Goal: Information Seeking & Learning: Learn about a topic

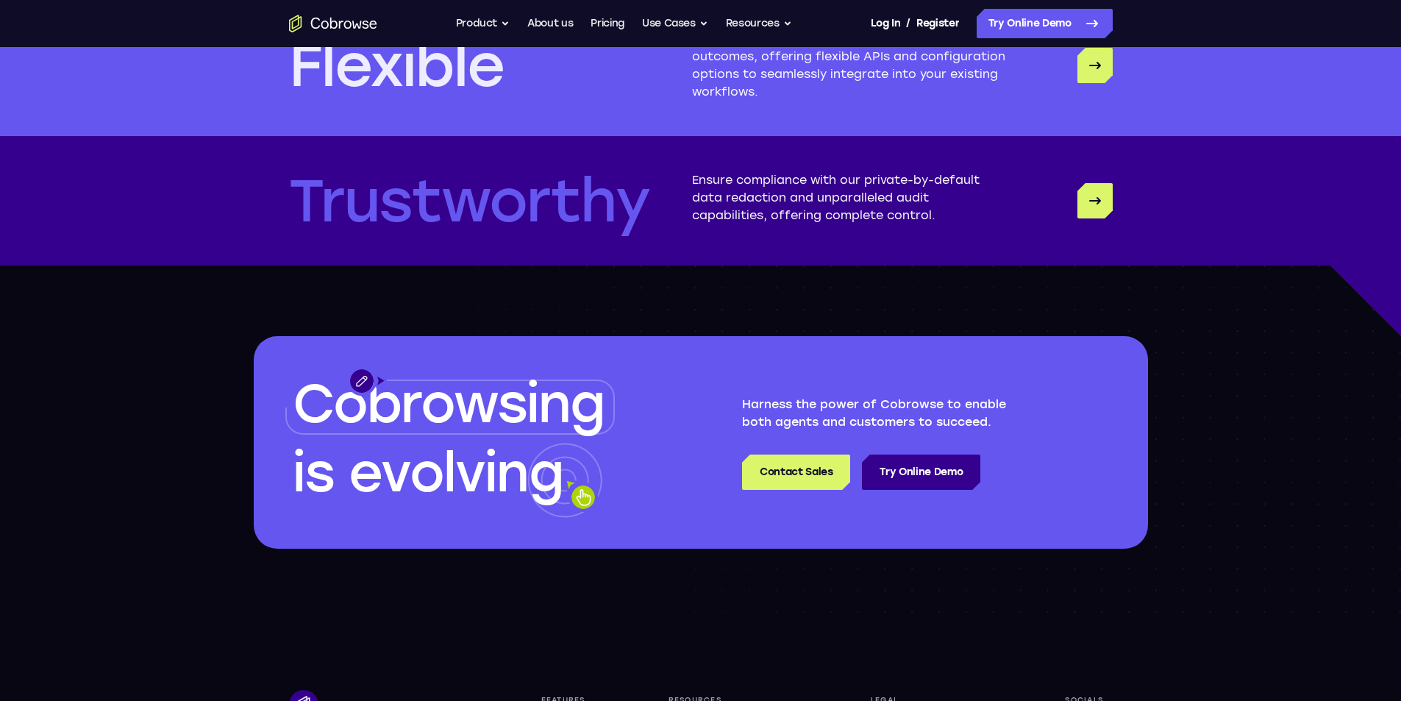
scroll to position [3921, 0]
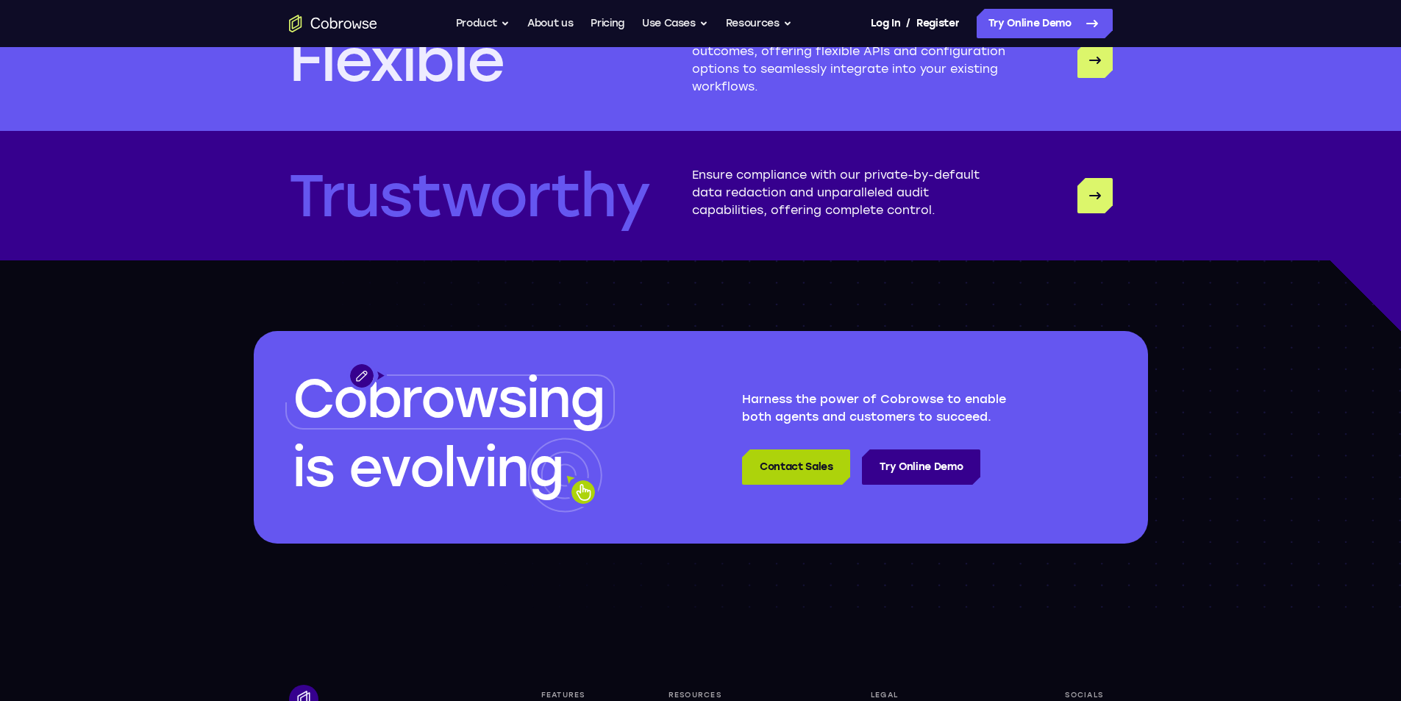
click at [760, 464] on link "Contact Sales" at bounding box center [796, 466] width 108 height 35
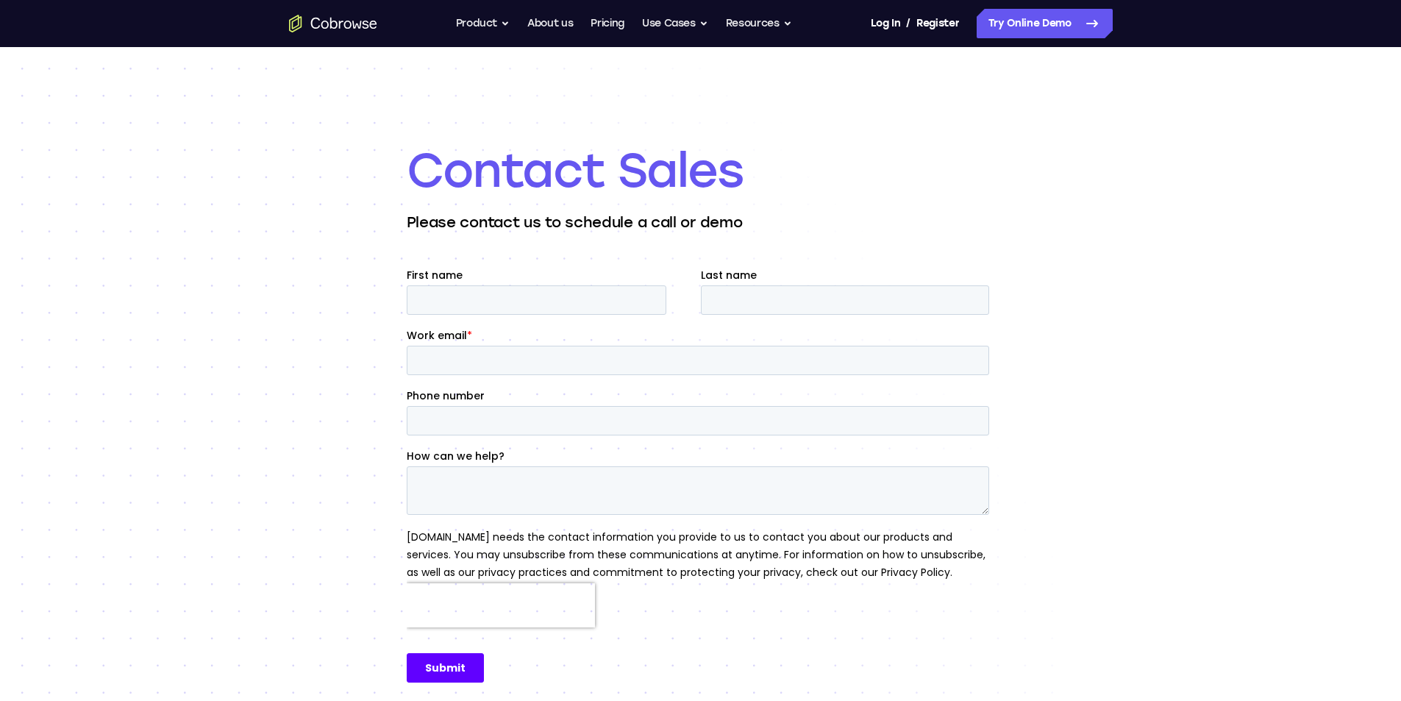
click at [307, 18] on icon "Go to the home page" at bounding box center [333, 24] width 88 height 18
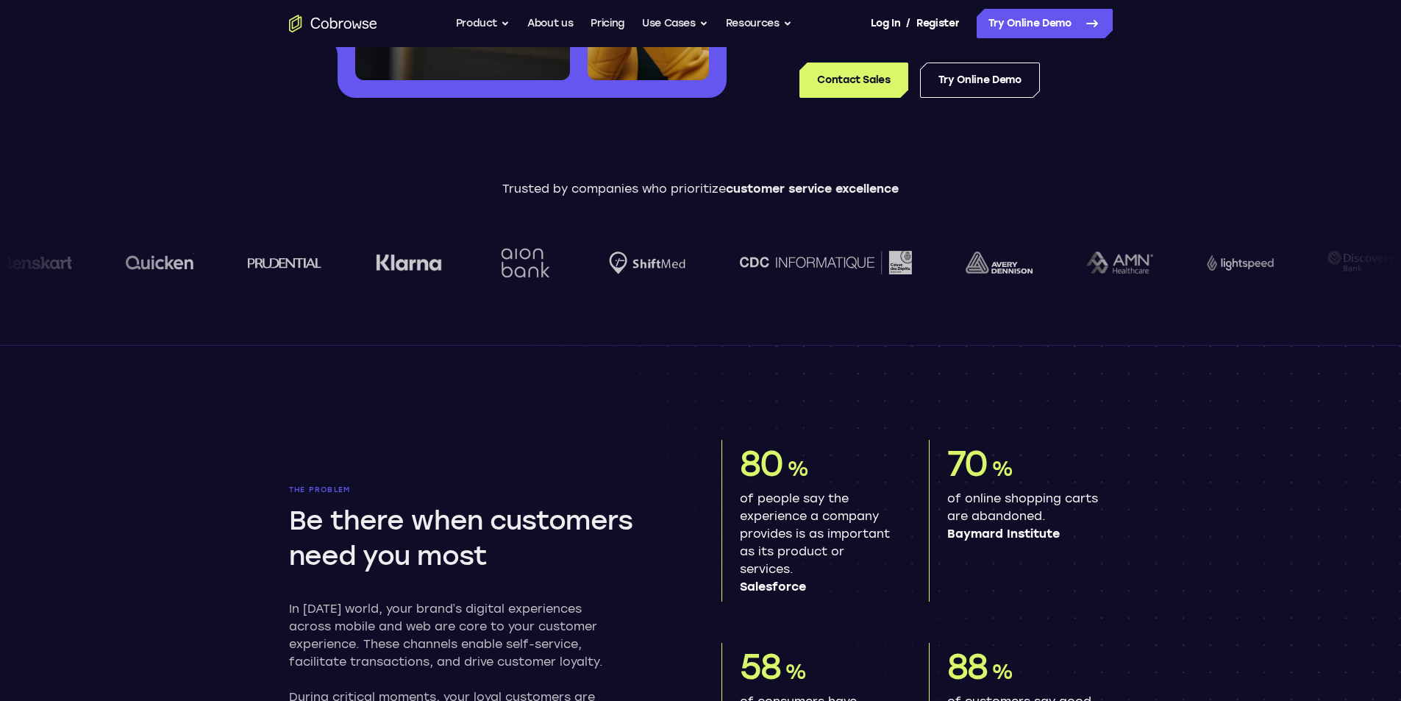
scroll to position [551, 0]
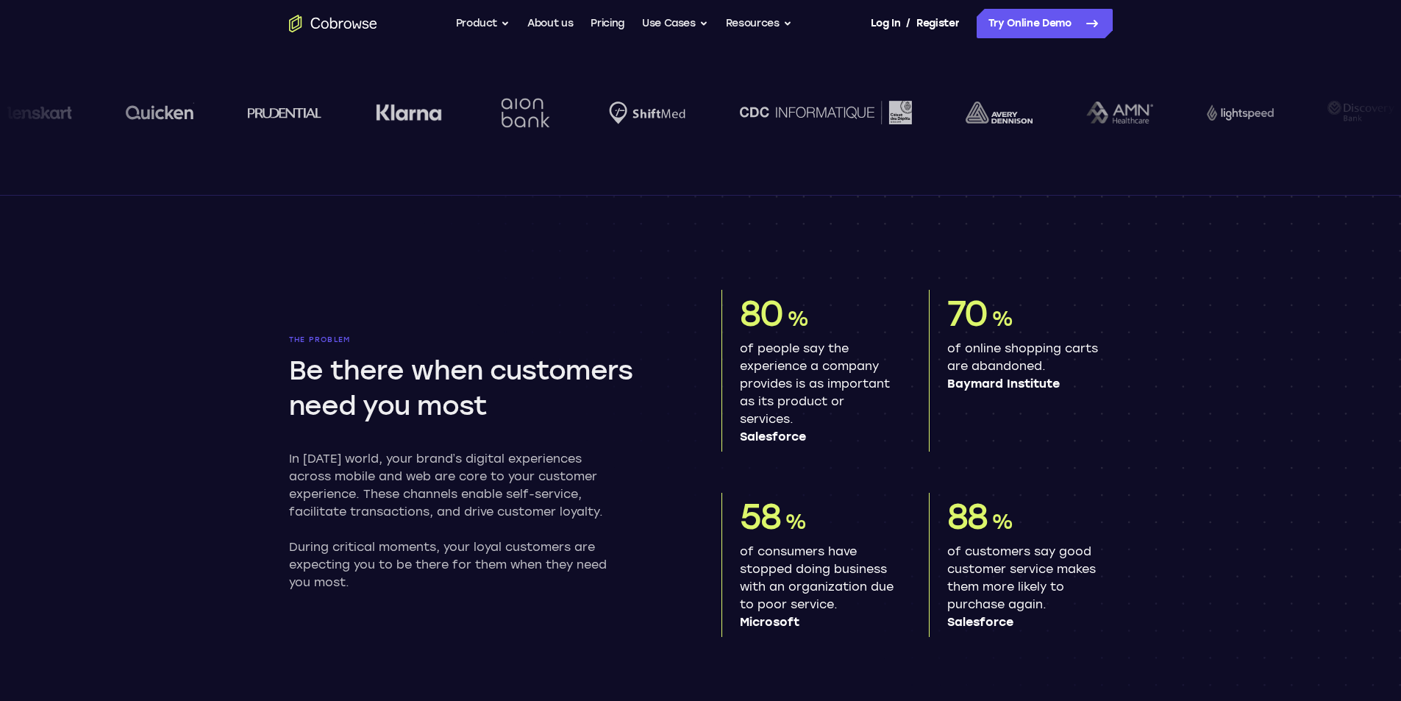
click at [304, 18] on icon "Go to the home page" at bounding box center [333, 24] width 88 height 18
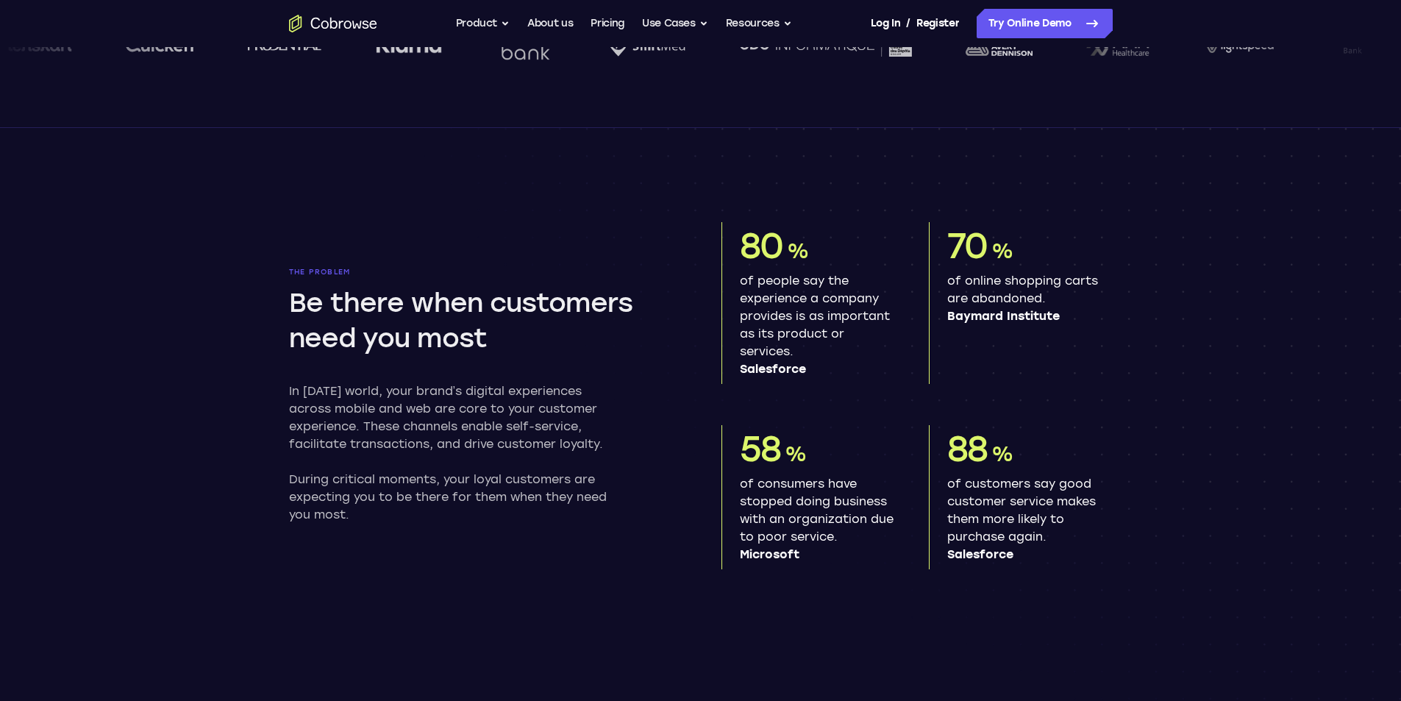
scroll to position [796, 0]
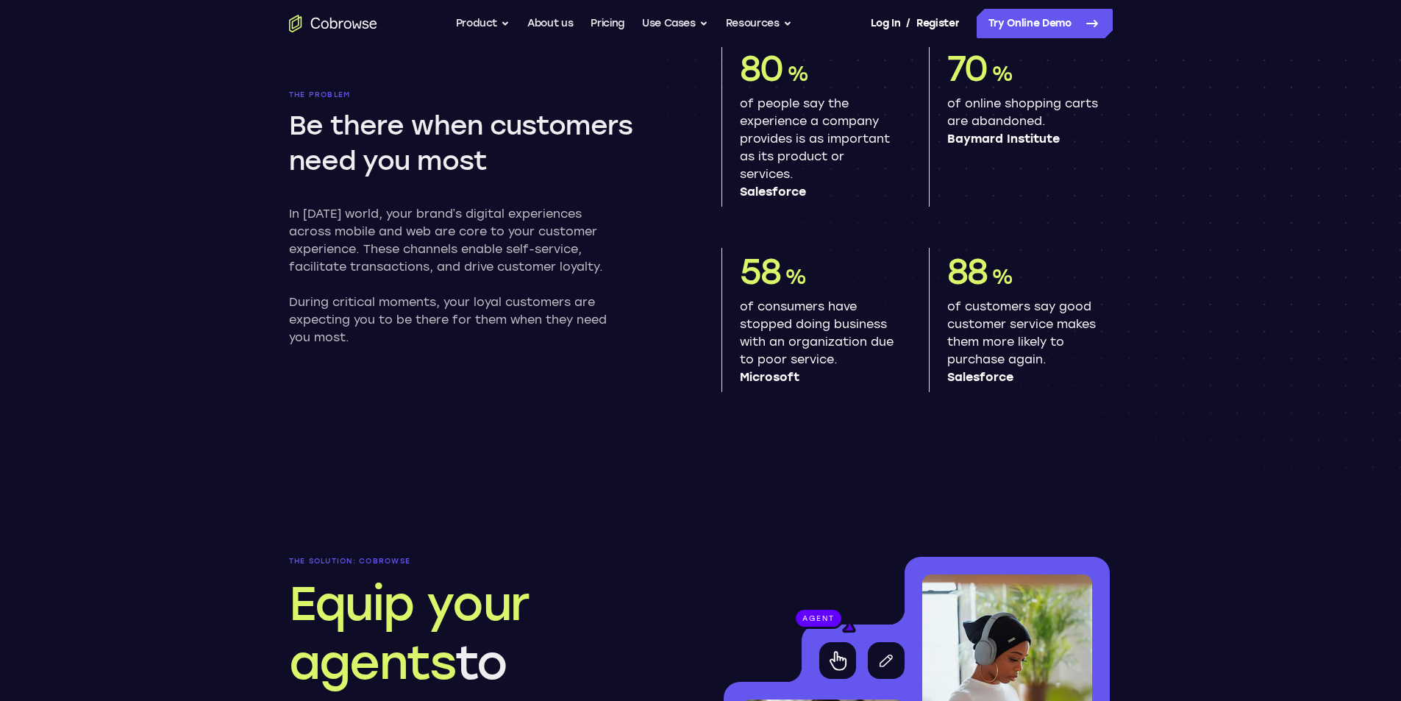
click at [299, 18] on icon "Go to the home page" at bounding box center [333, 24] width 88 height 18
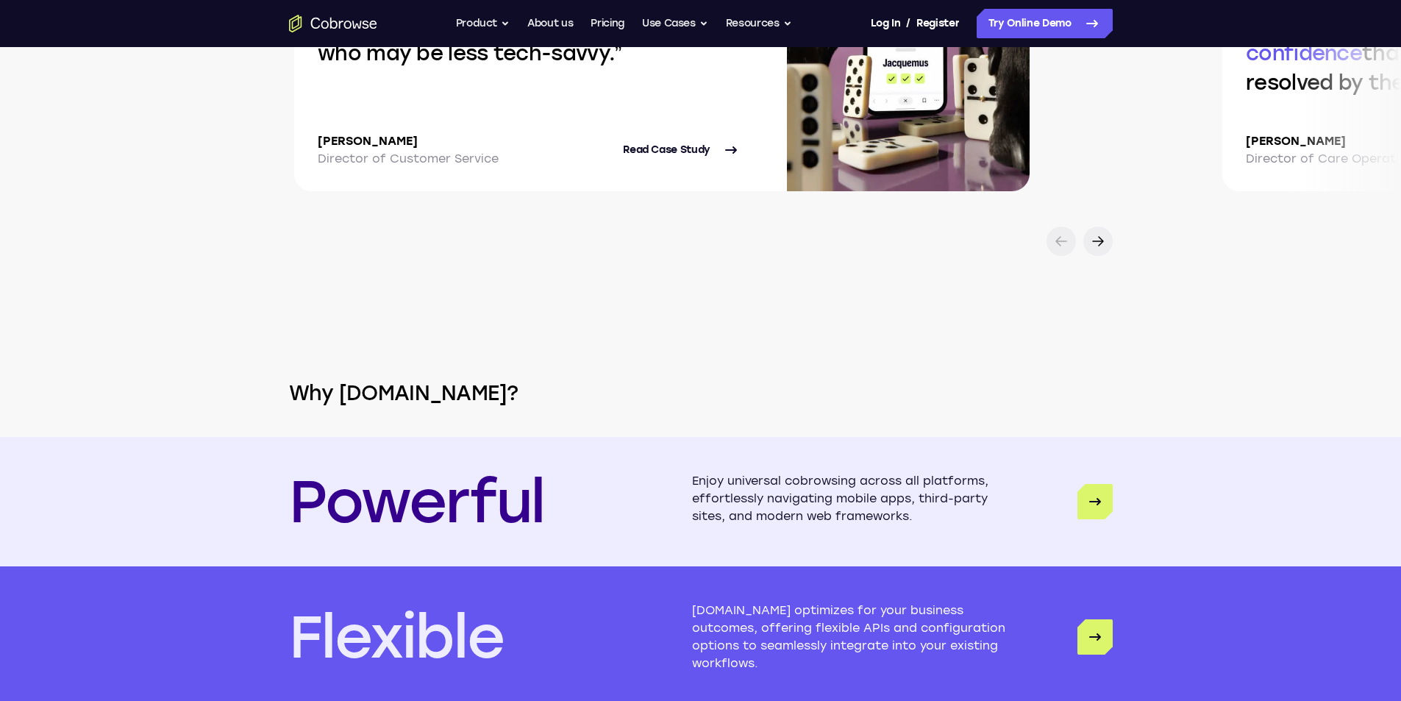
scroll to position [3369, 0]
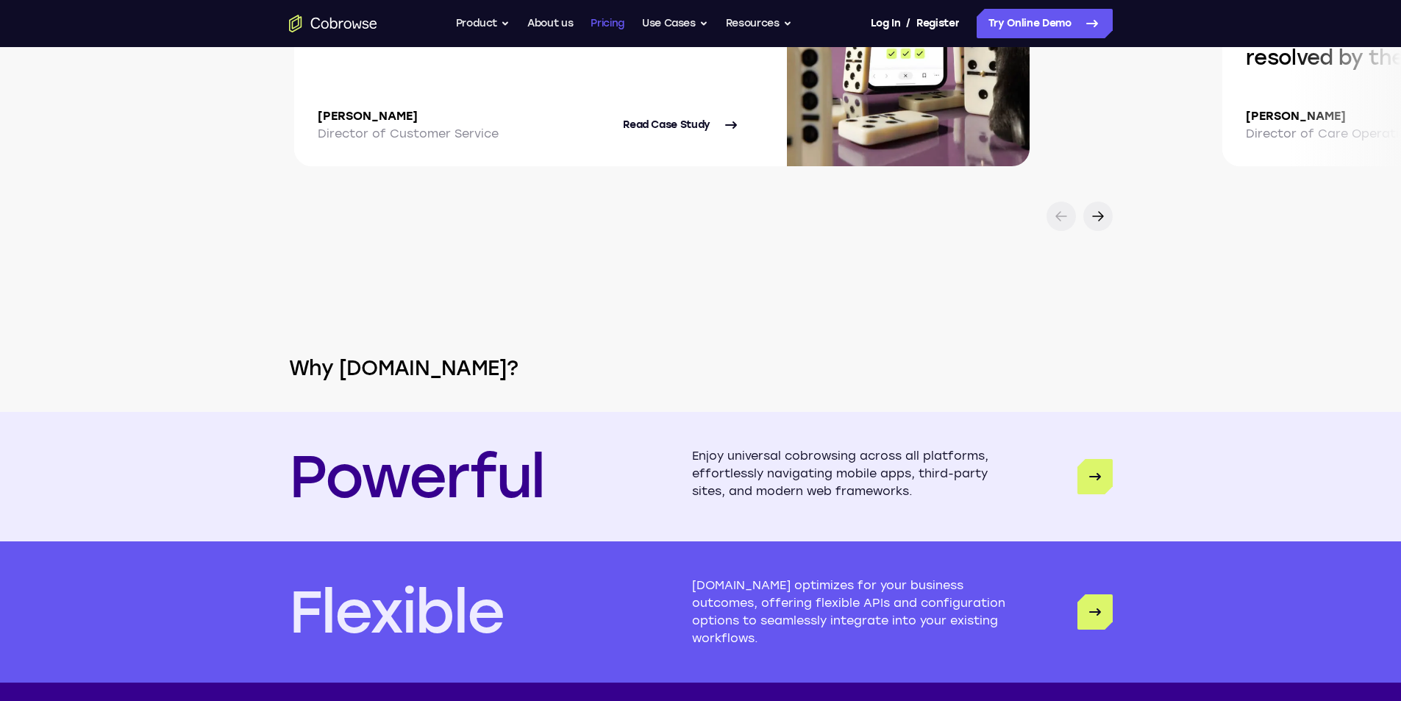
click at [601, 13] on link "Pricing" at bounding box center [607, 23] width 34 height 29
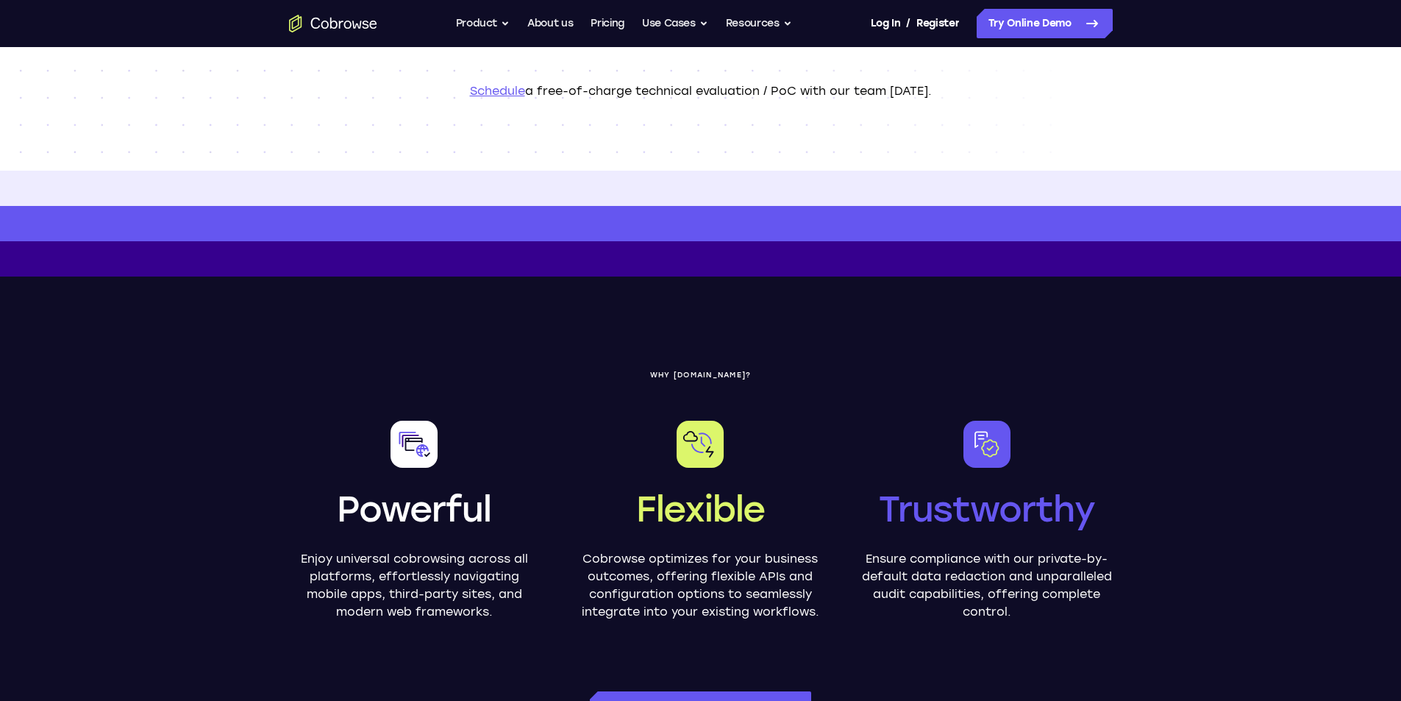
scroll to position [490, 0]
